Goal: Obtain resource: Obtain resource

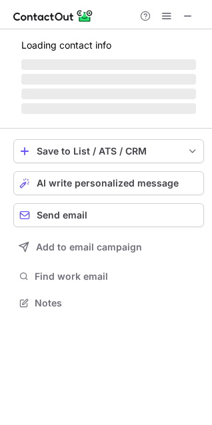
scroll to position [301, 212]
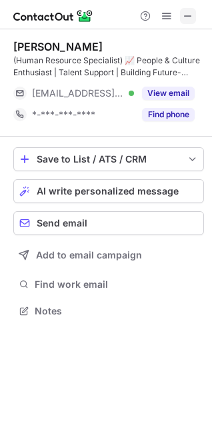
click at [186, 17] on span at bounding box center [187, 16] width 11 height 11
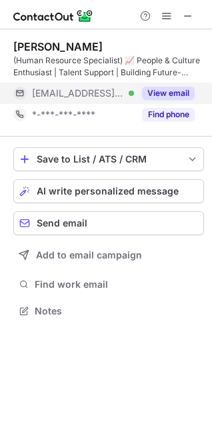
click at [168, 95] on button "View email" at bounding box center [168, 93] width 53 height 13
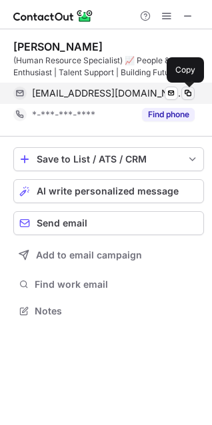
click at [187, 92] on span at bounding box center [187, 93] width 11 height 11
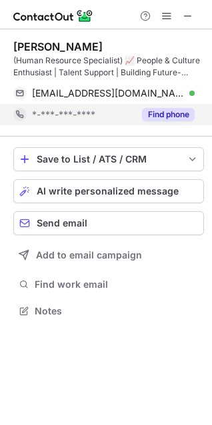
click at [164, 108] on button "Find phone" at bounding box center [168, 114] width 53 height 13
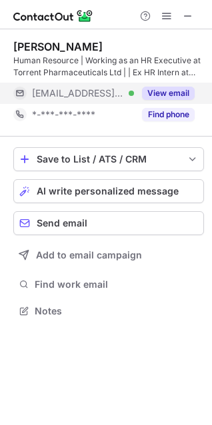
click at [160, 95] on button "View email" at bounding box center [168, 93] width 53 height 13
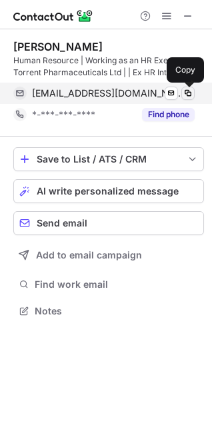
click at [186, 95] on span at bounding box center [187, 93] width 11 height 11
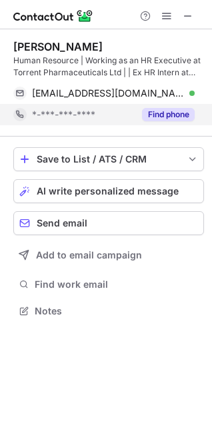
click at [153, 113] on button "Find phone" at bounding box center [168, 114] width 53 height 13
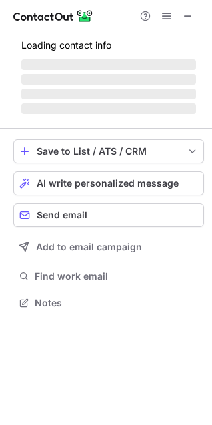
scroll to position [310, 212]
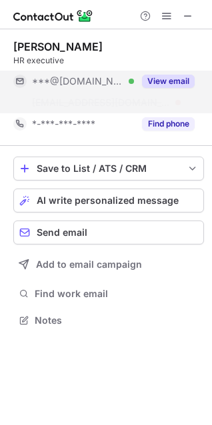
click at [160, 75] on button "View email" at bounding box center [168, 81] width 53 height 13
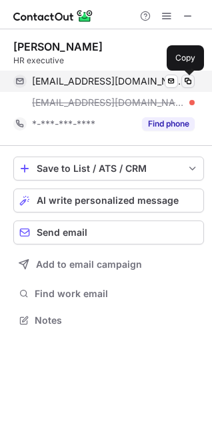
click at [186, 79] on span at bounding box center [187, 81] width 11 height 11
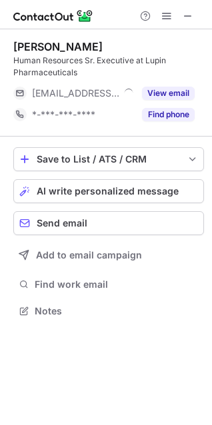
scroll to position [301, 212]
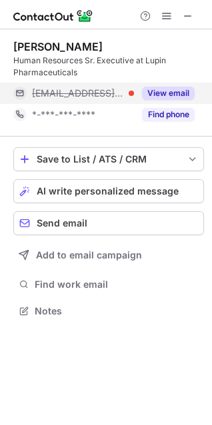
click at [164, 90] on button "View email" at bounding box center [168, 93] width 53 height 13
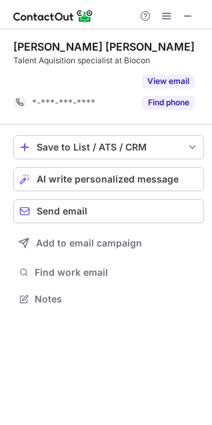
scroll to position [268, 212]
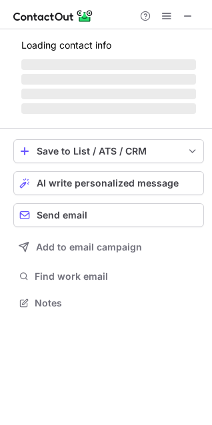
scroll to position [322, 212]
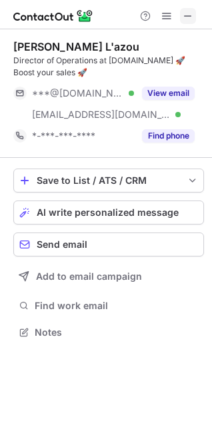
click at [186, 13] on span at bounding box center [187, 16] width 11 height 11
